Goal: Information Seeking & Learning: Find specific fact

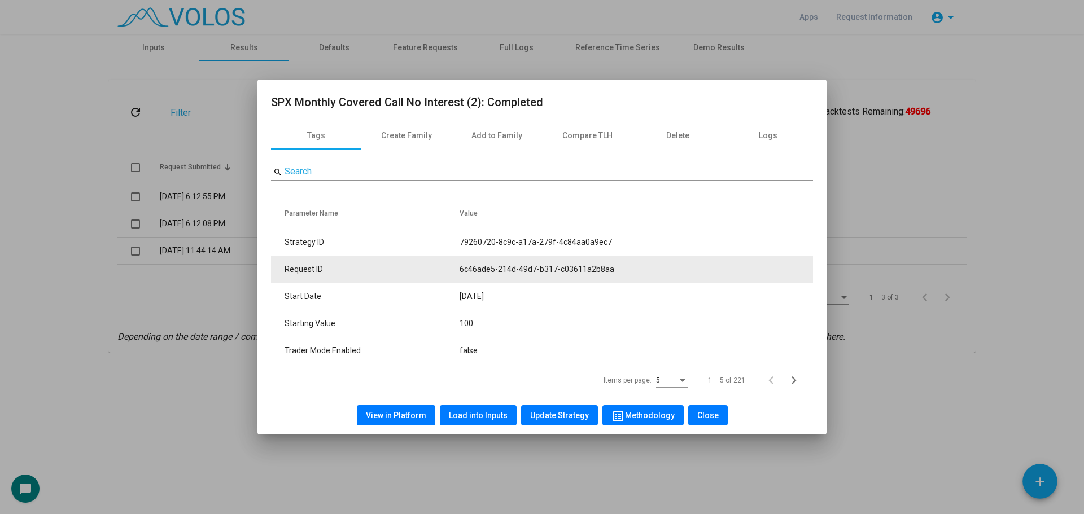
click at [487, 271] on td "6c46ade5-214d-49d7-b317-c03611a2b8aa" at bounding box center [636, 269] width 353 height 27
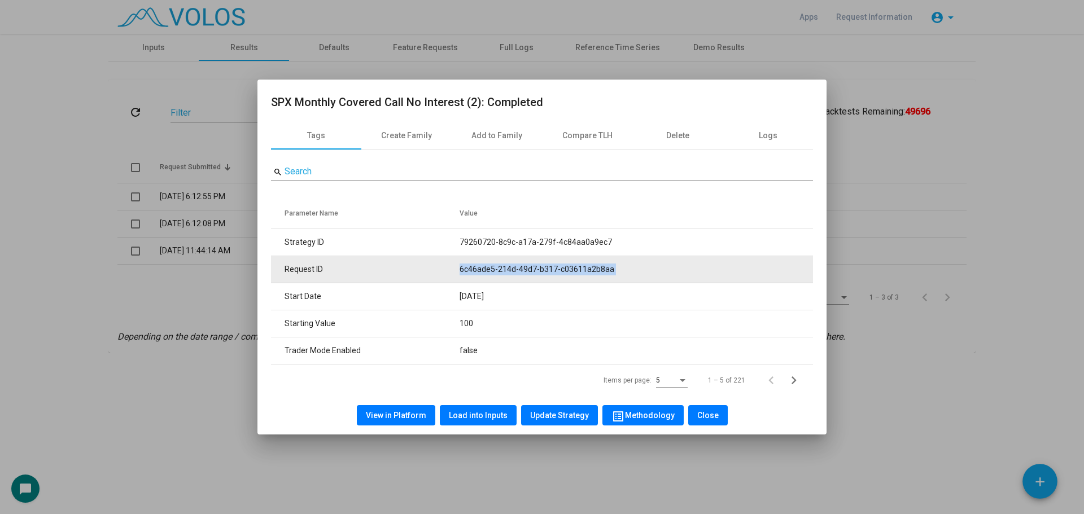
click at [487, 271] on td "6c46ade5-214d-49d7-b317-c03611a2b8aa" at bounding box center [636, 269] width 353 height 27
copy td "6c46ade5-214d-49d7-b317-c03611a2b8aa"
